Goal: Information Seeking & Learning: Understand process/instructions

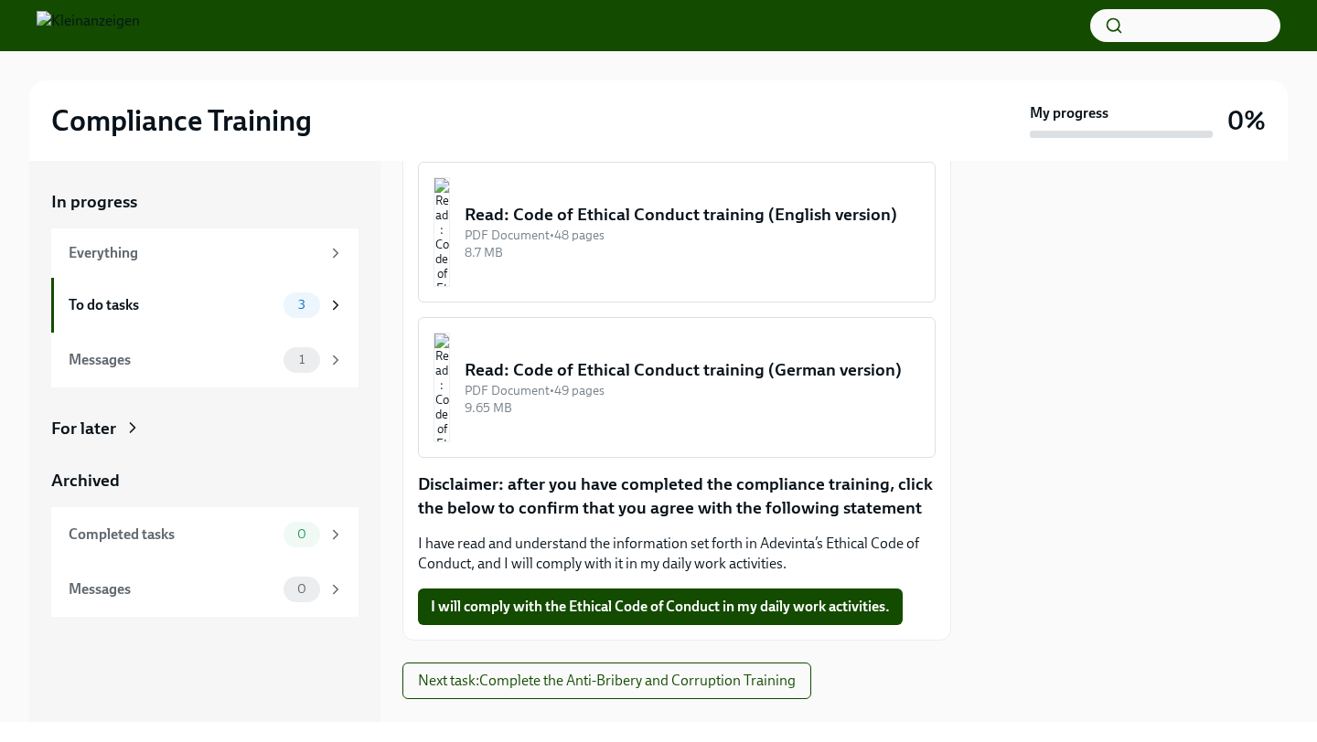
scroll to position [386, 0]
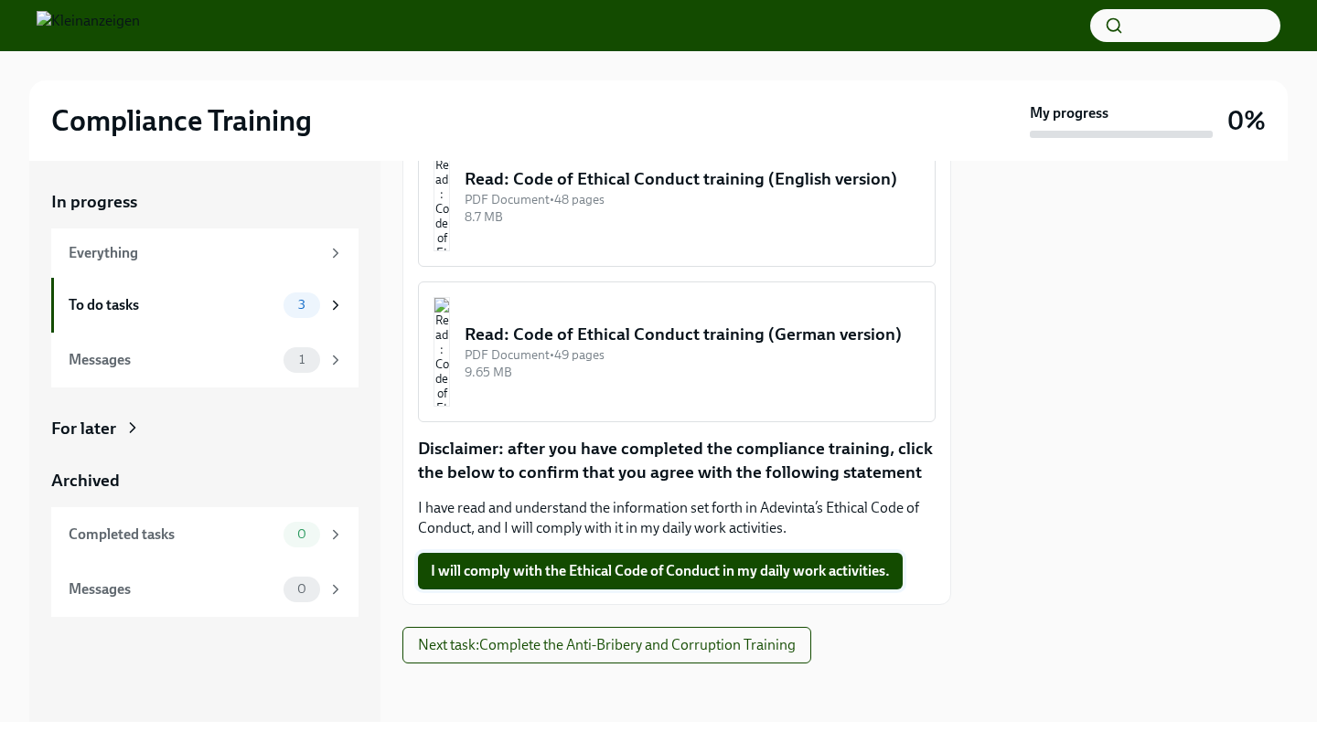
click at [726, 569] on span "I will comply with the Ethical Code of Conduct in my daily work activities." at bounding box center [660, 571] width 459 height 18
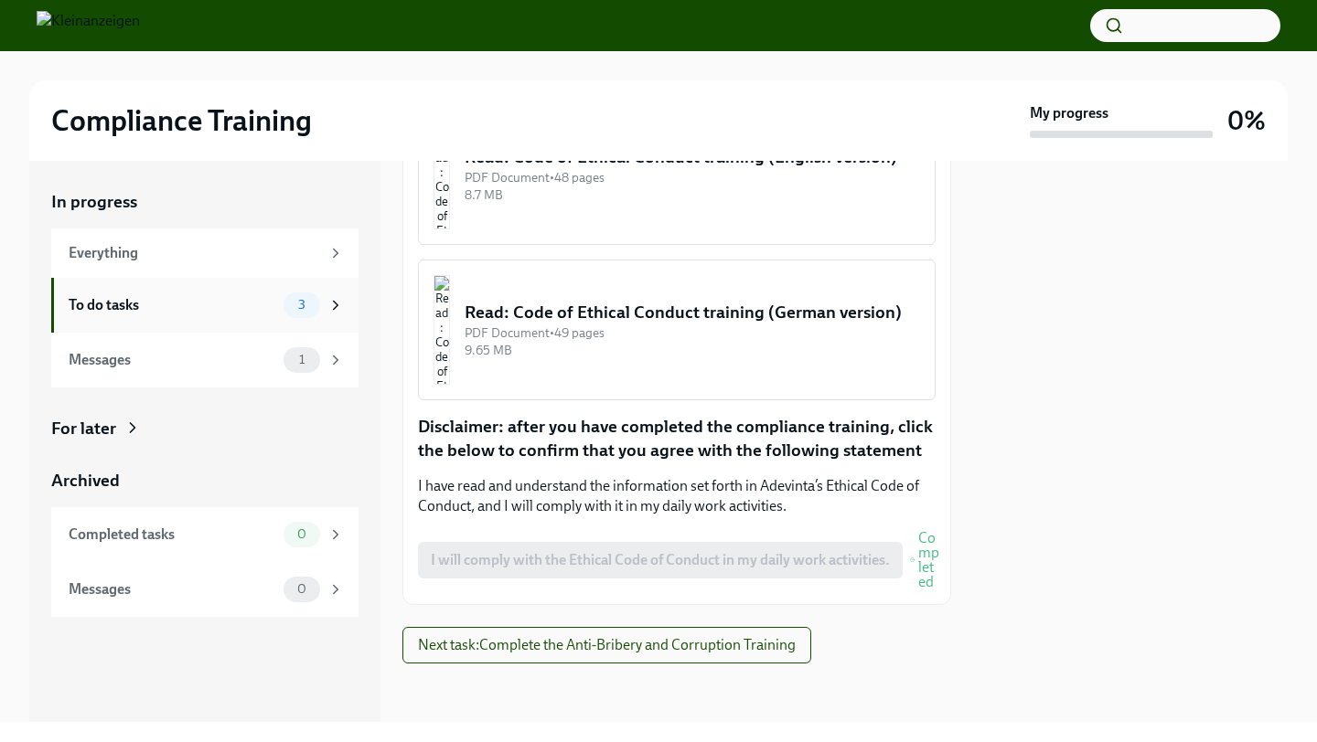
click at [162, 317] on div "To do tasks 3" at bounding box center [206, 306] width 275 height 26
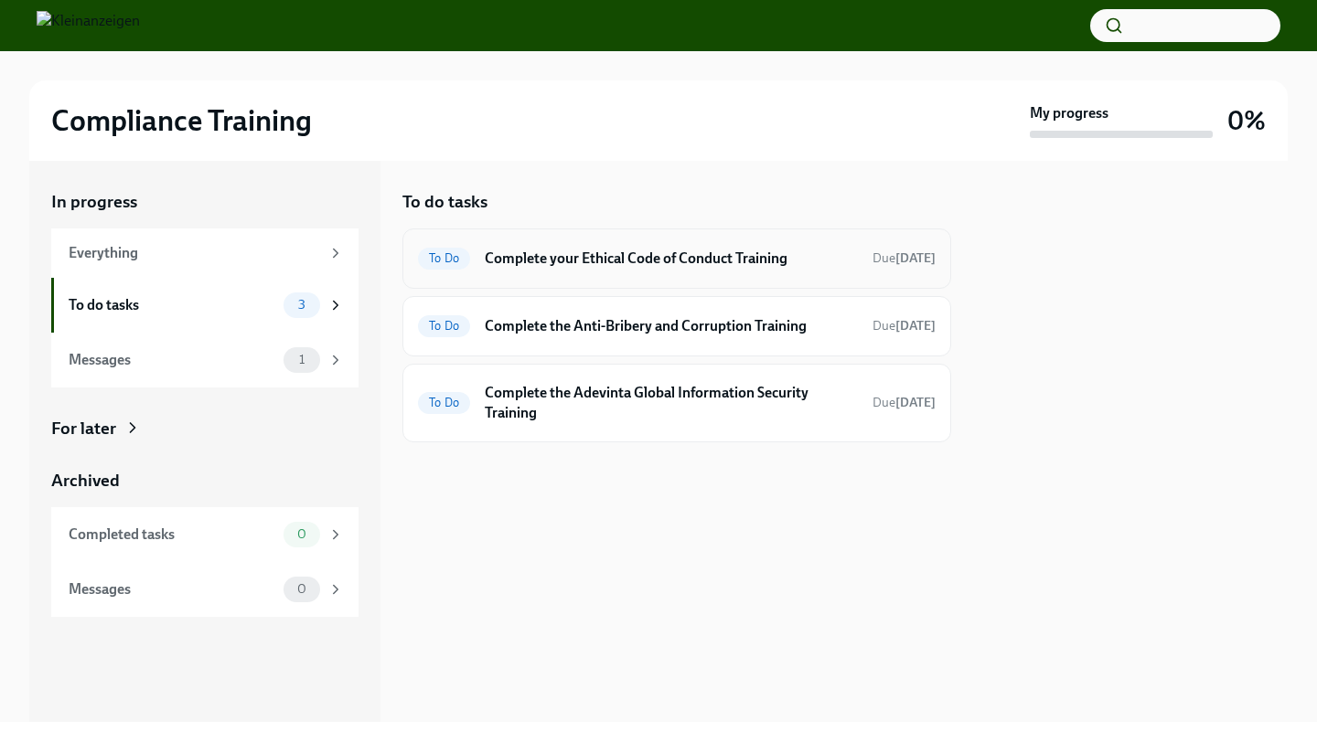
click at [661, 280] on div "To Do Complete your Ethical Code of Conduct Training Due [DATE]" at bounding box center [676, 259] width 549 height 60
click at [659, 254] on h6 "Complete your Ethical Code of Conduct Training" at bounding box center [671, 259] width 373 height 20
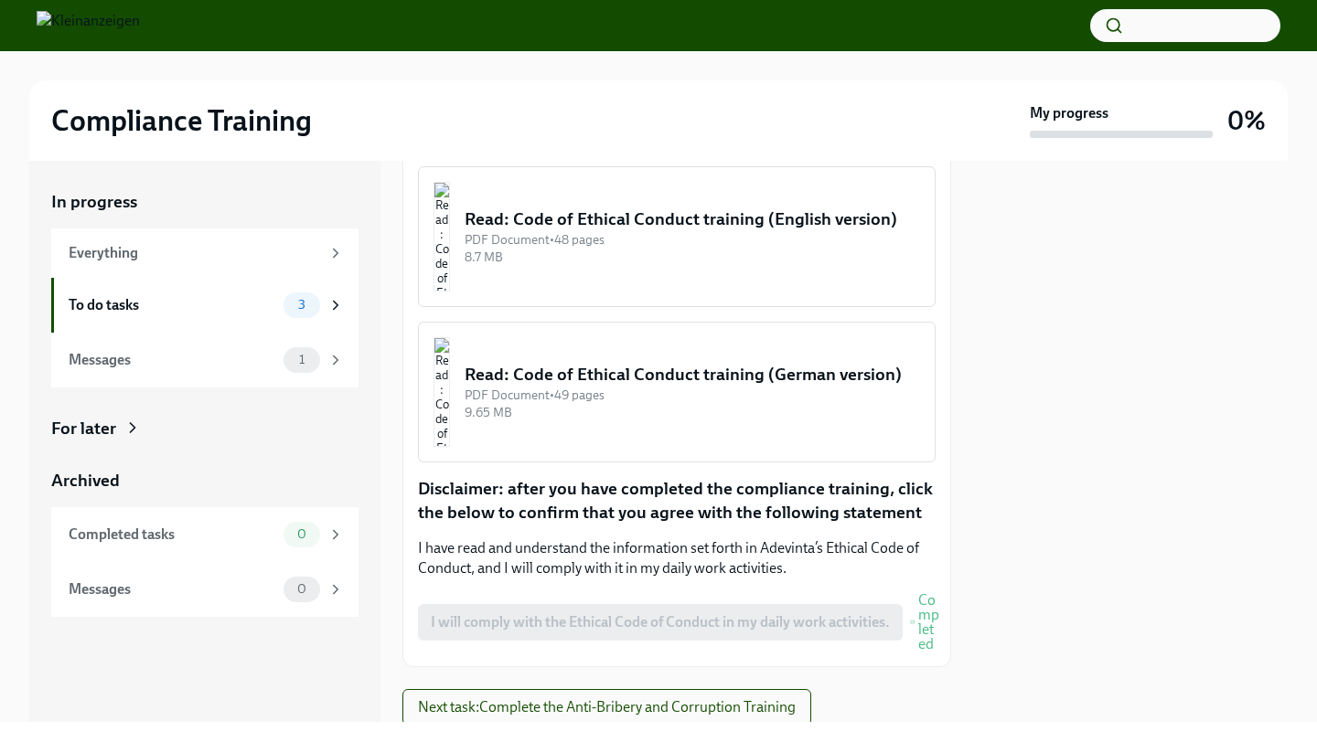
scroll to position [293, 0]
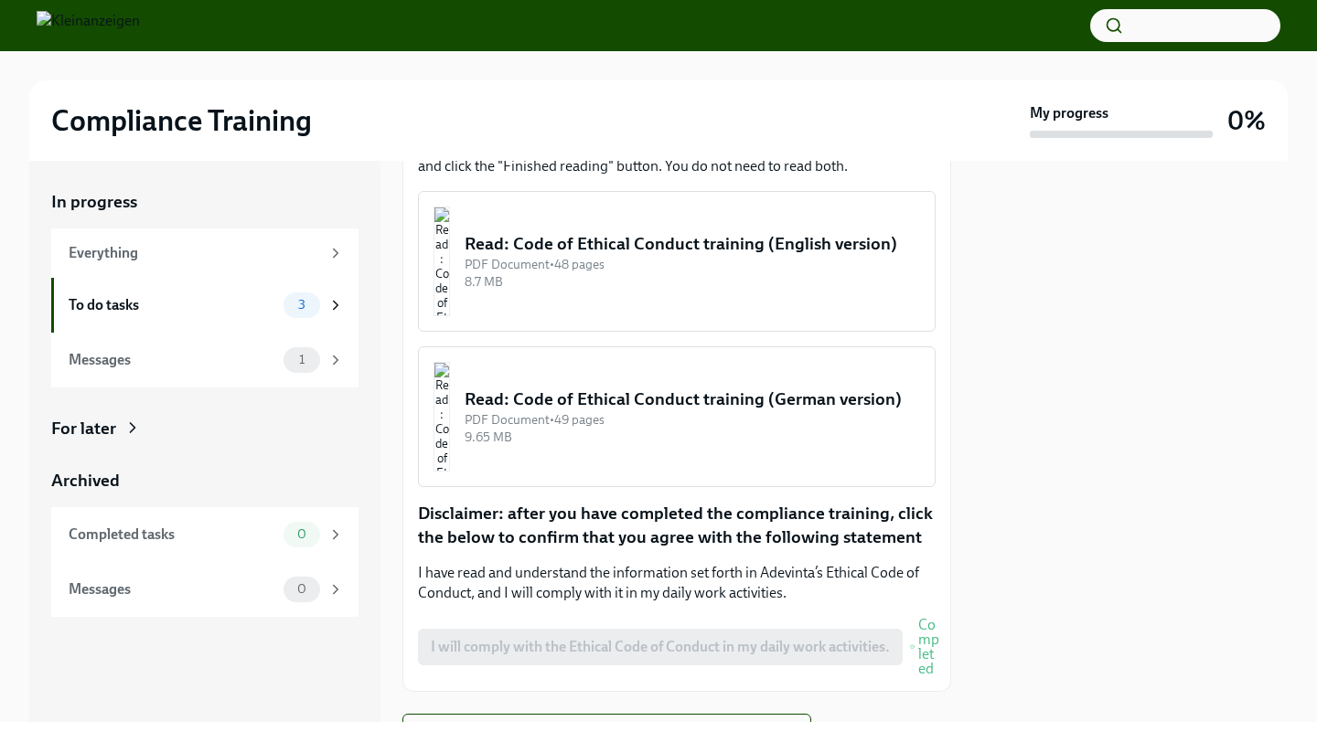
click at [699, 332] on button "Read: Code of Ethical Conduct training (English version) PDF Document • 48 page…" at bounding box center [677, 261] width 518 height 141
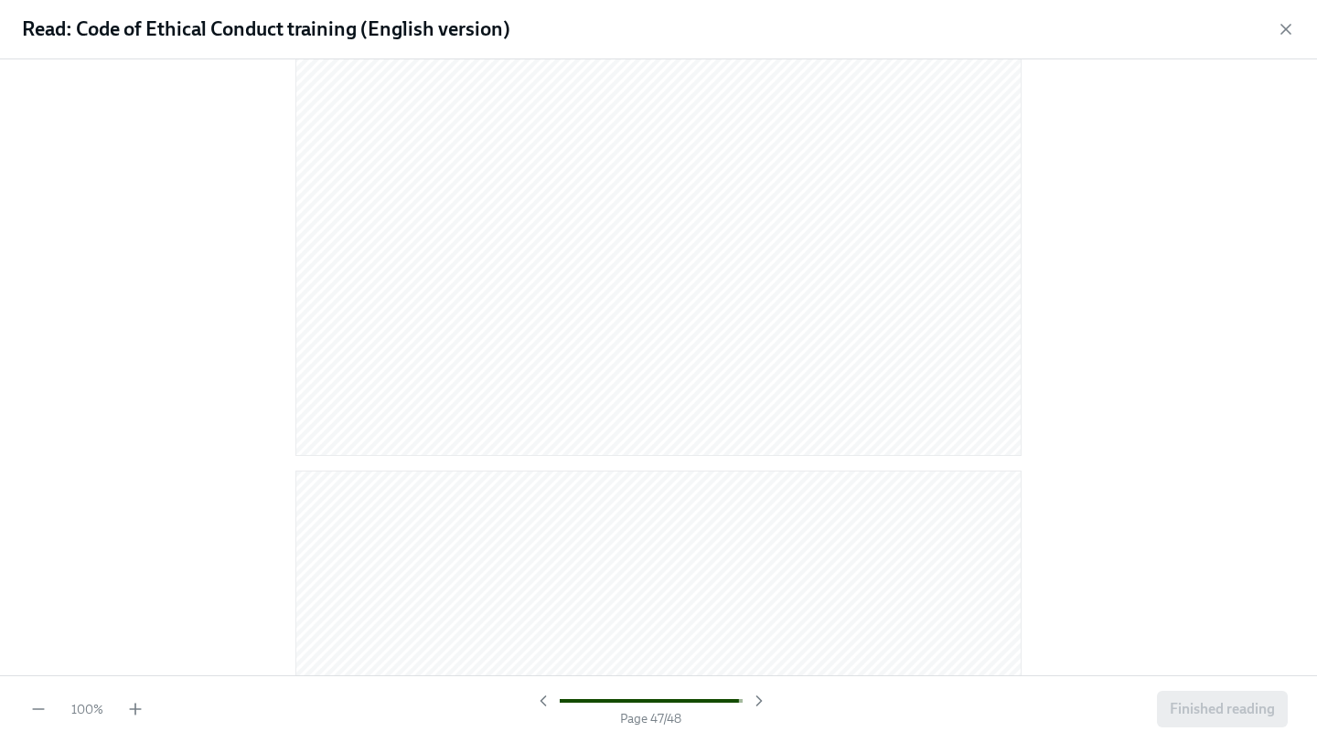
scroll to position [27049, 0]
click at [1283, 23] on icon "button" at bounding box center [1285, 29] width 18 height 18
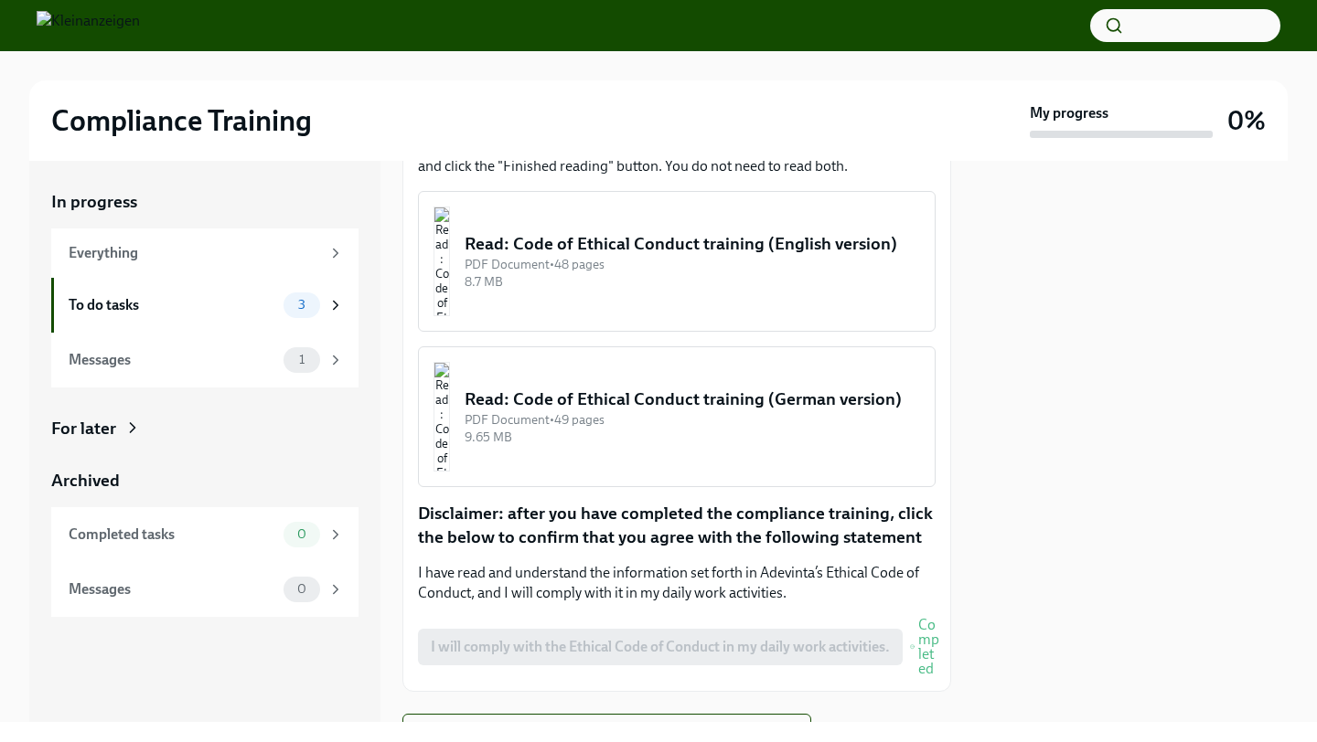
click at [779, 446] on div "9.65 MB" at bounding box center [692, 437] width 455 height 17
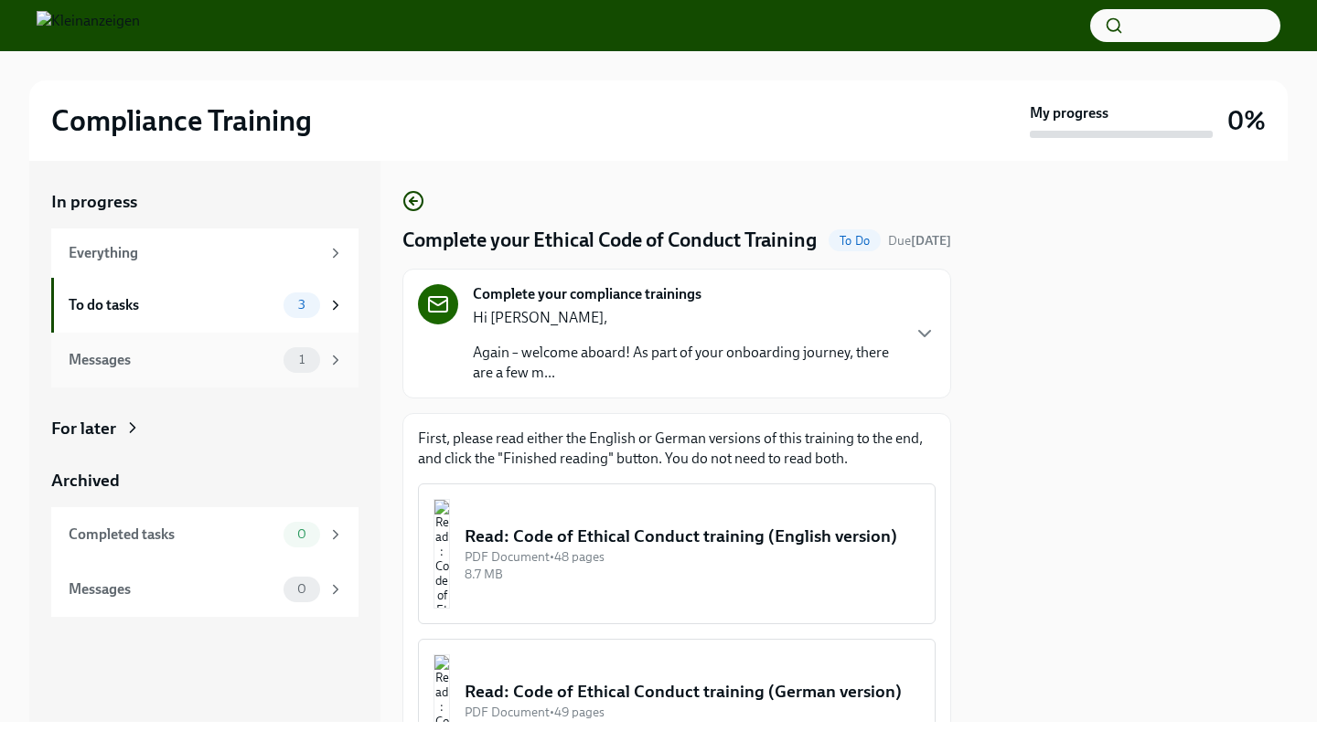
click at [244, 360] on div "Messages" at bounding box center [173, 360] width 208 height 20
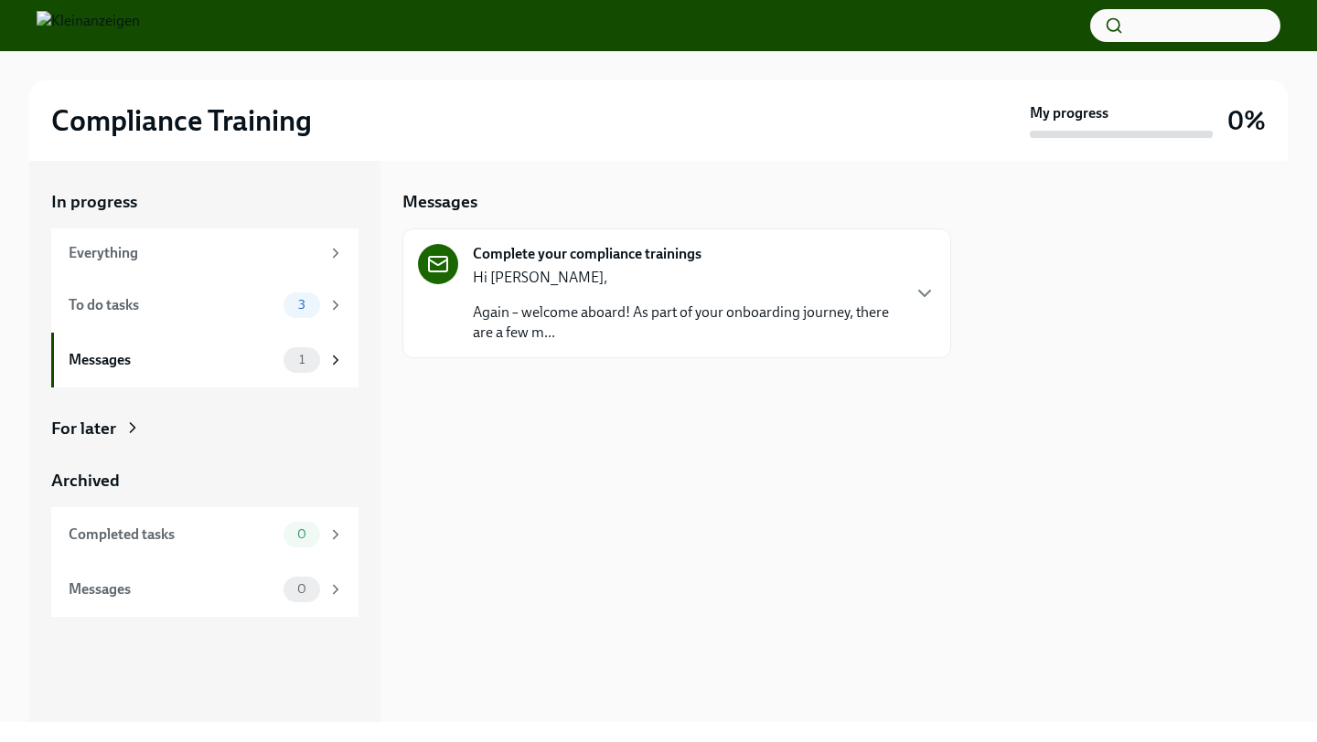
click at [706, 335] on p "Again – welcome aboard! As part of your onboarding journey, there are a few m..." at bounding box center [686, 323] width 426 height 40
